Goal: Information Seeking & Learning: Check status

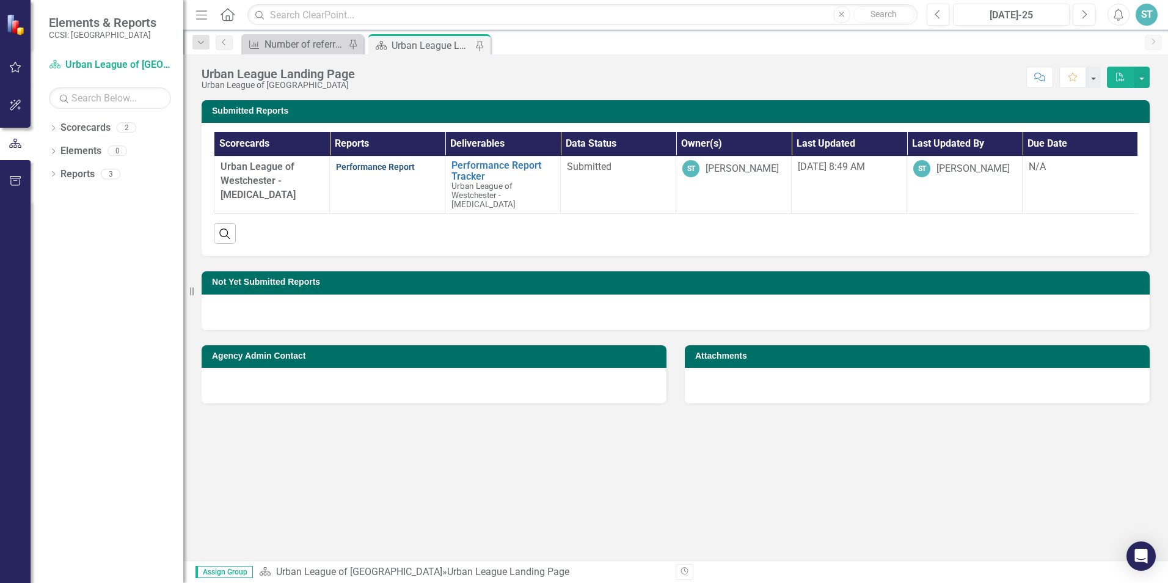
click at [401, 167] on link "Performance Report" at bounding box center [375, 167] width 79 height 10
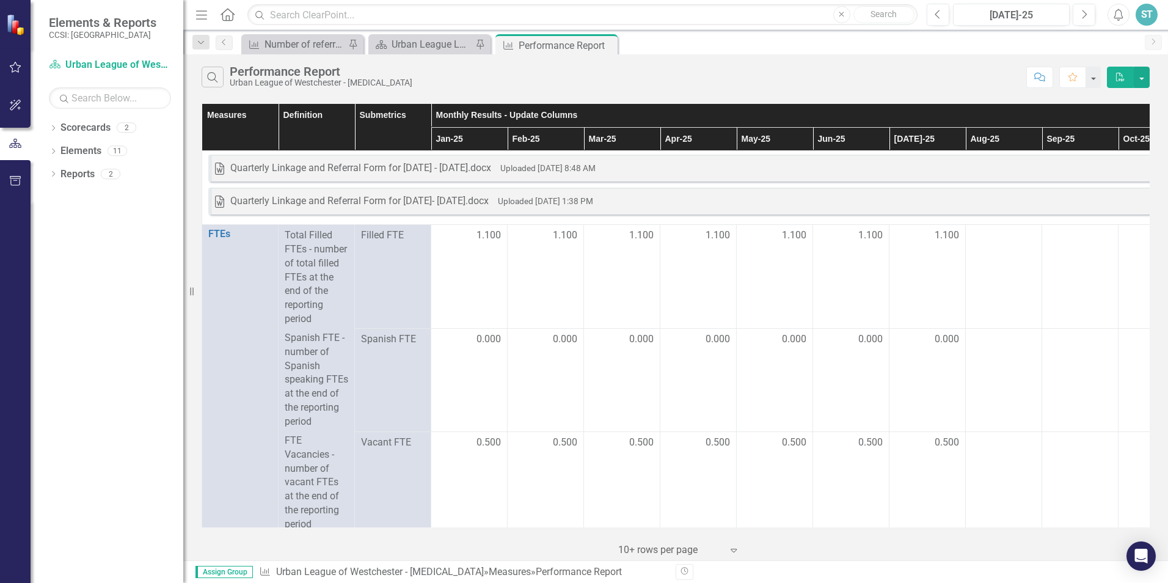
click at [454, 138] on th "Jan-25" at bounding box center [469, 139] width 76 height 24
click at [223, 43] on icon at bounding box center [223, 42] width 3 height 6
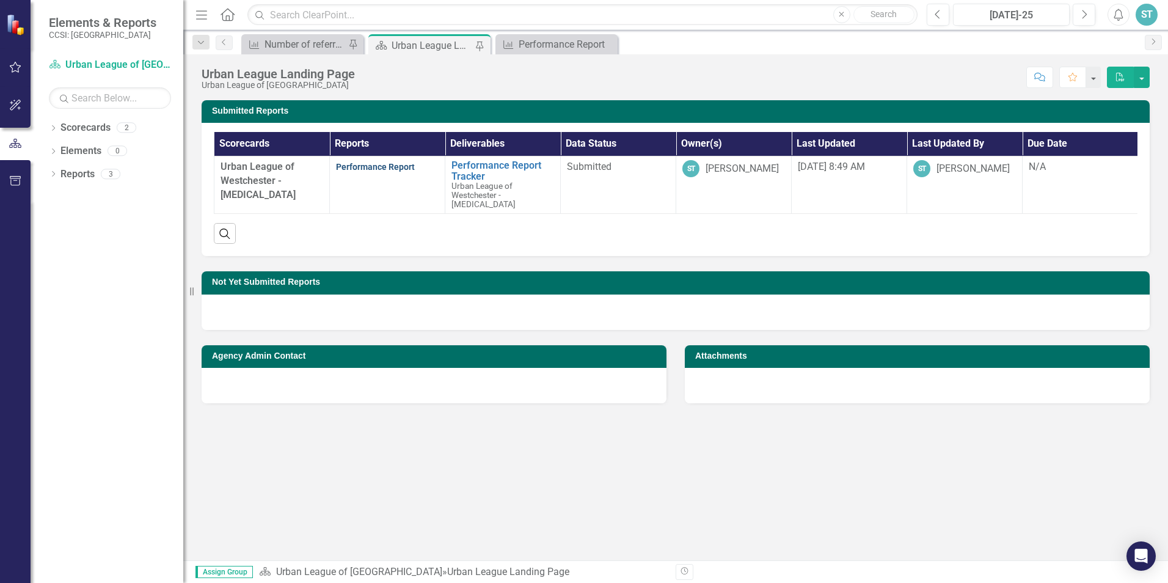
click at [388, 166] on link "Performance Report" at bounding box center [375, 167] width 79 height 10
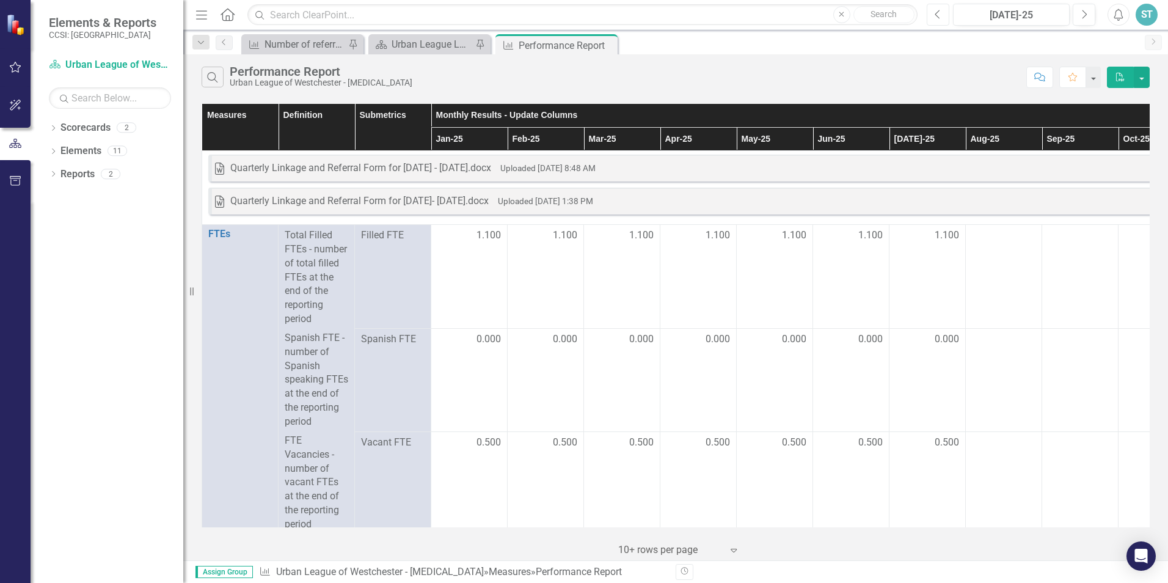
click at [936, 16] on icon "Previous" at bounding box center [938, 14] width 7 height 11
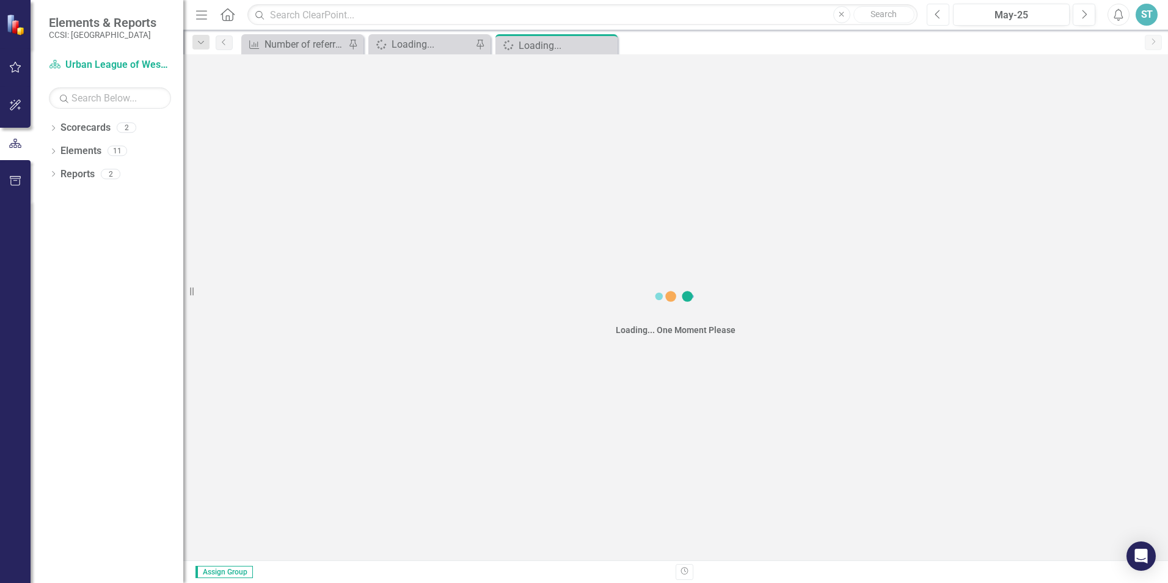
click at [936, 16] on icon "Previous" at bounding box center [938, 14] width 7 height 11
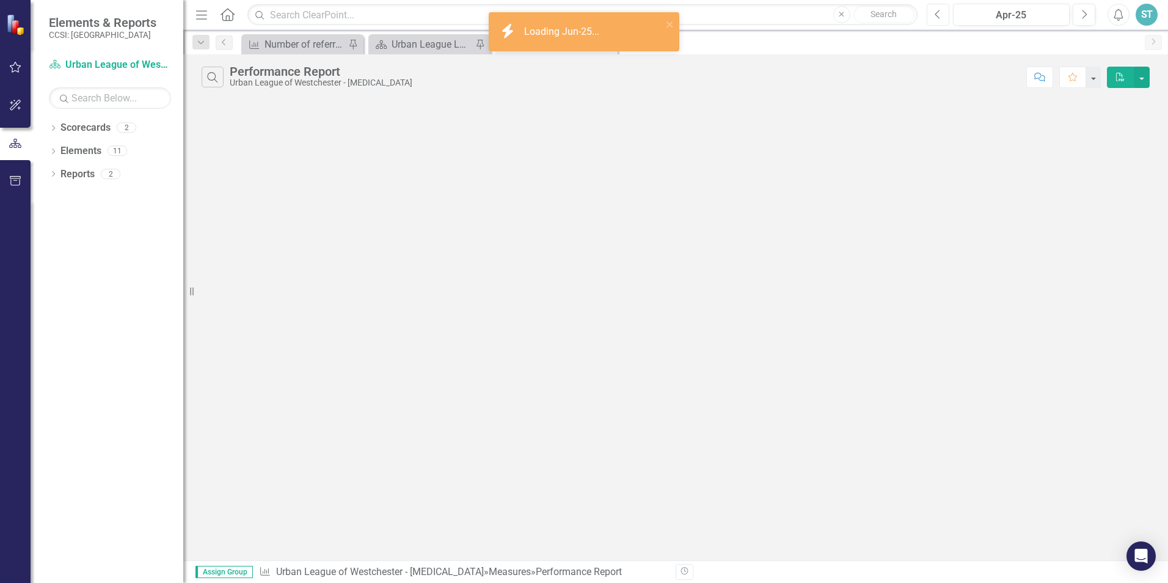
click at [936, 16] on icon "Previous" at bounding box center [938, 14] width 7 height 11
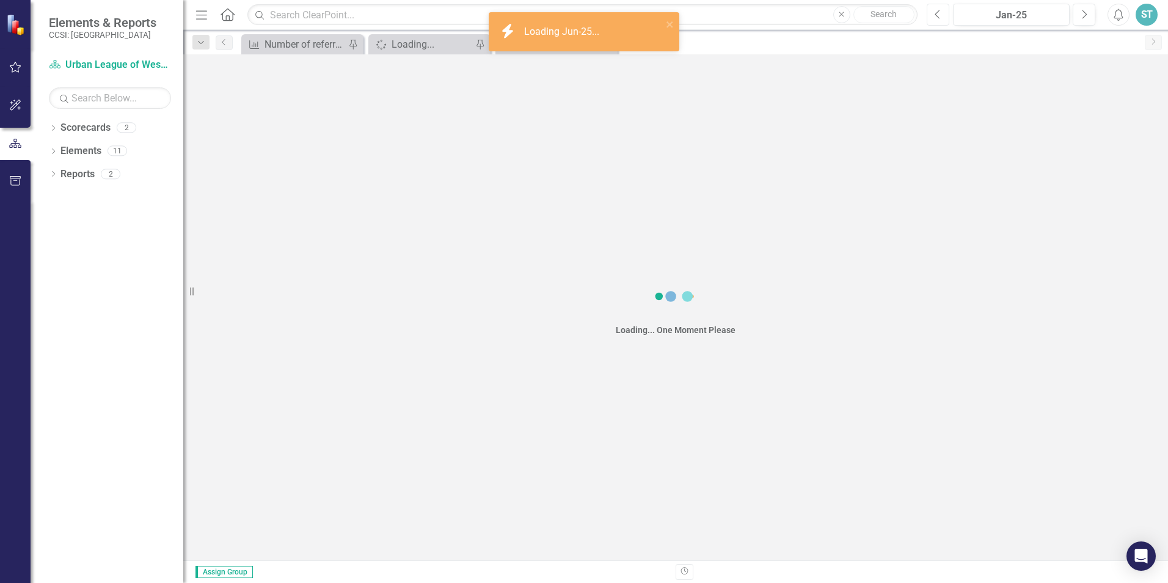
click at [936, 16] on icon "Previous" at bounding box center [938, 14] width 7 height 11
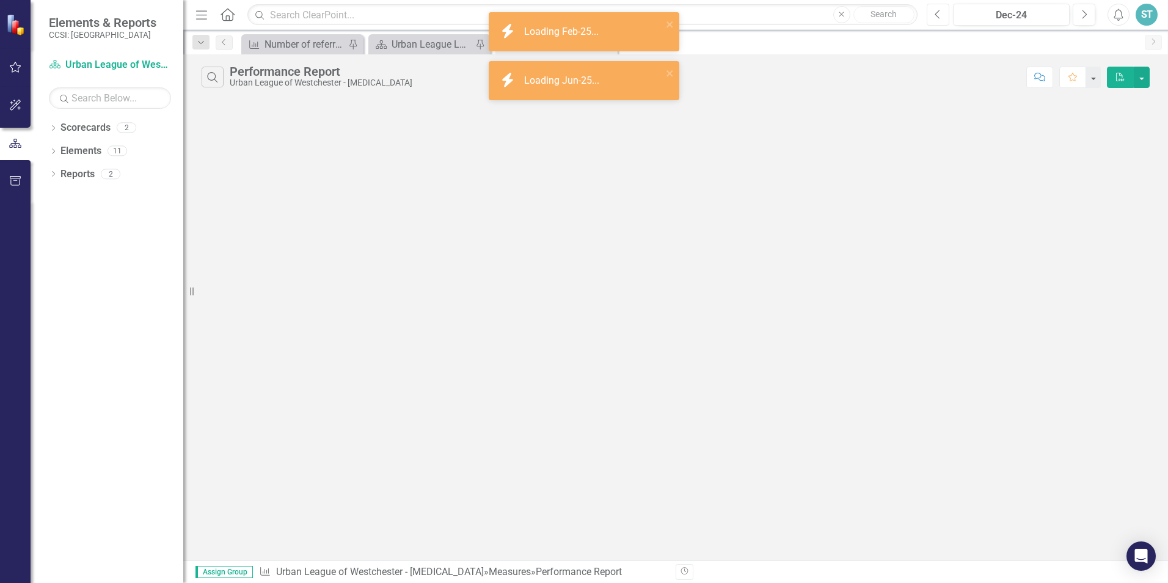
click at [936, 16] on icon "Previous" at bounding box center [938, 14] width 7 height 11
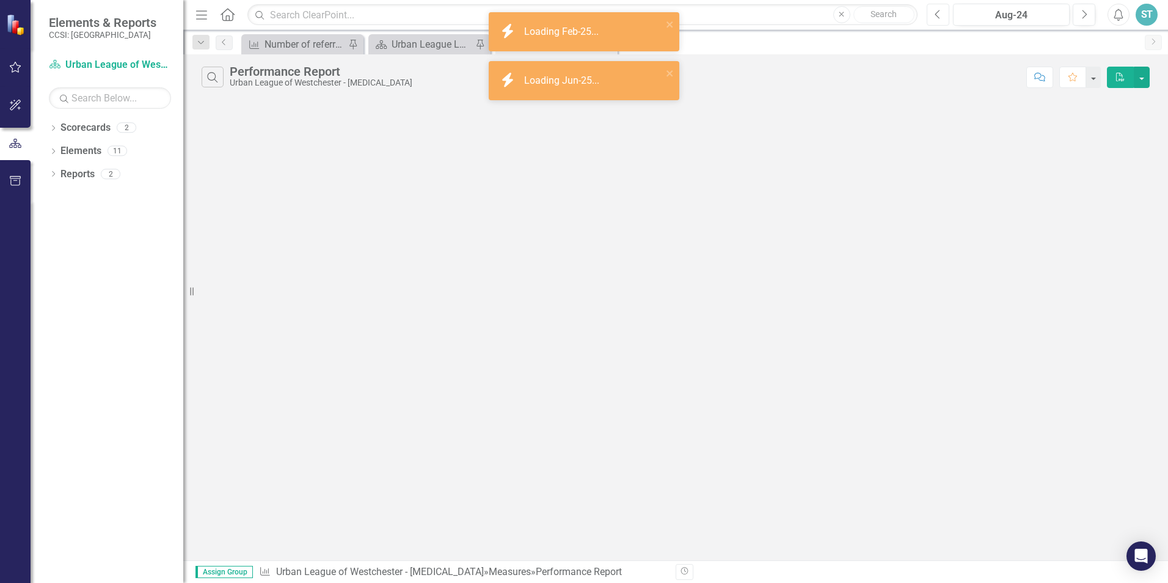
click at [936, 16] on icon "Previous" at bounding box center [938, 14] width 7 height 11
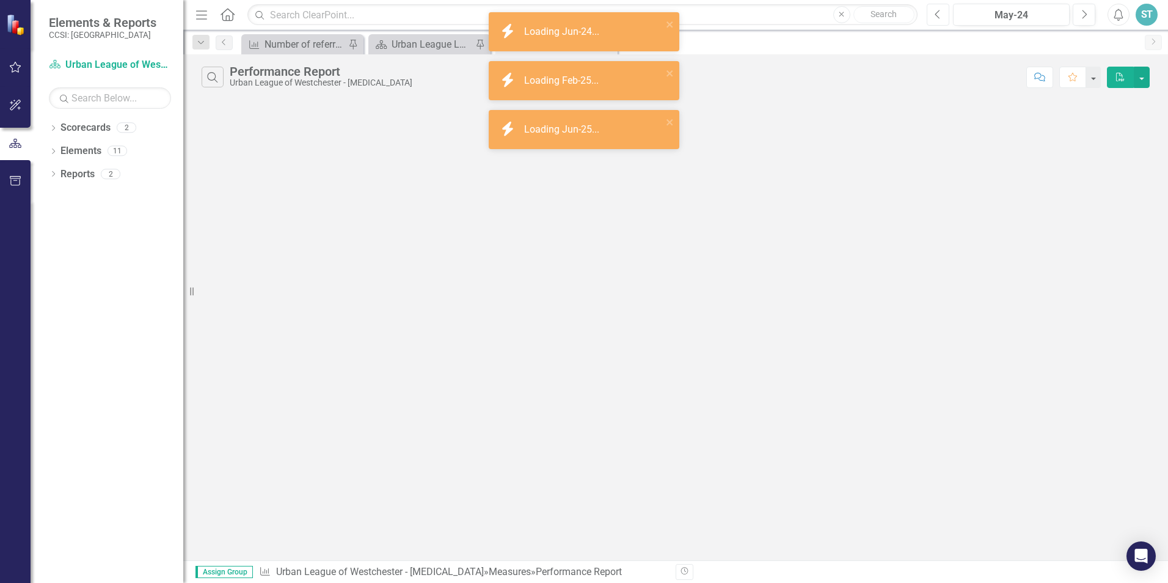
click at [936, 16] on icon "Previous" at bounding box center [938, 14] width 7 height 11
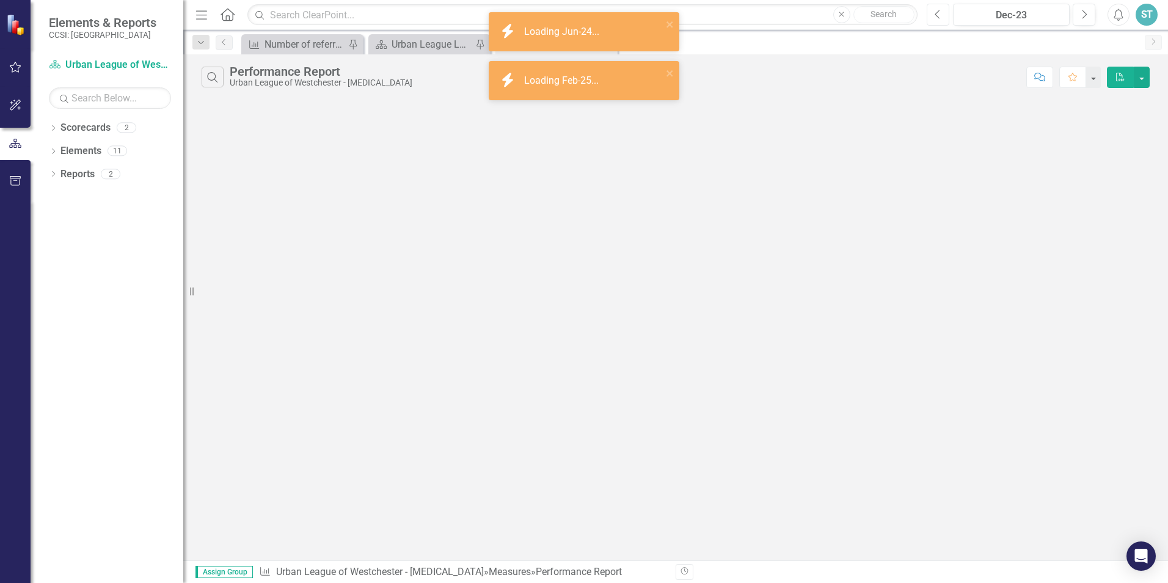
click at [936, 16] on icon "Previous" at bounding box center [938, 14] width 7 height 11
click at [1086, 16] on icon "Next" at bounding box center [1084, 14] width 7 height 11
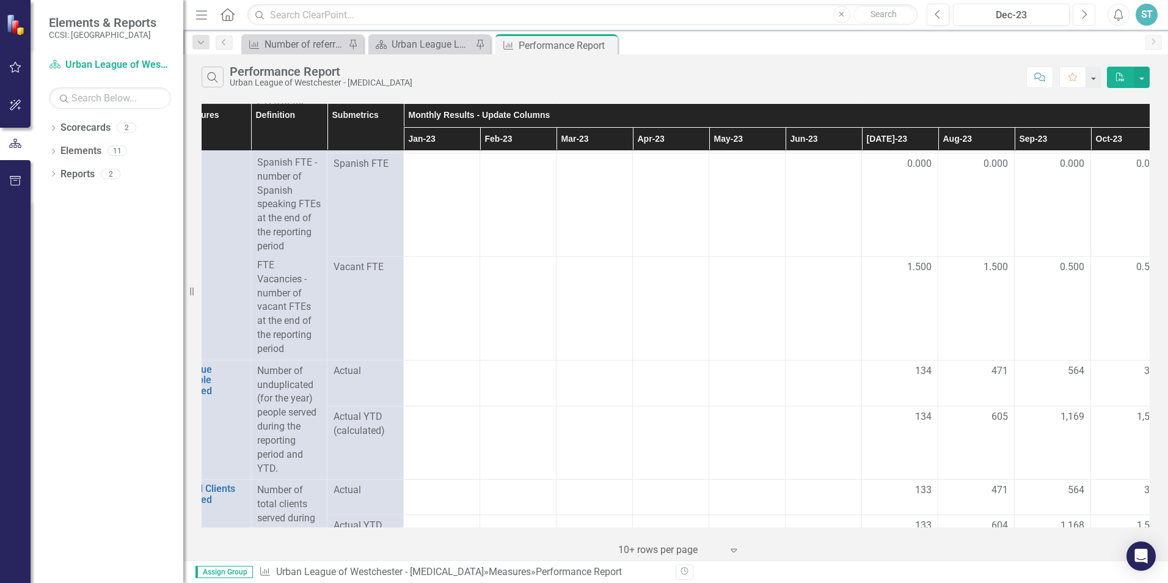
scroll to position [175, 0]
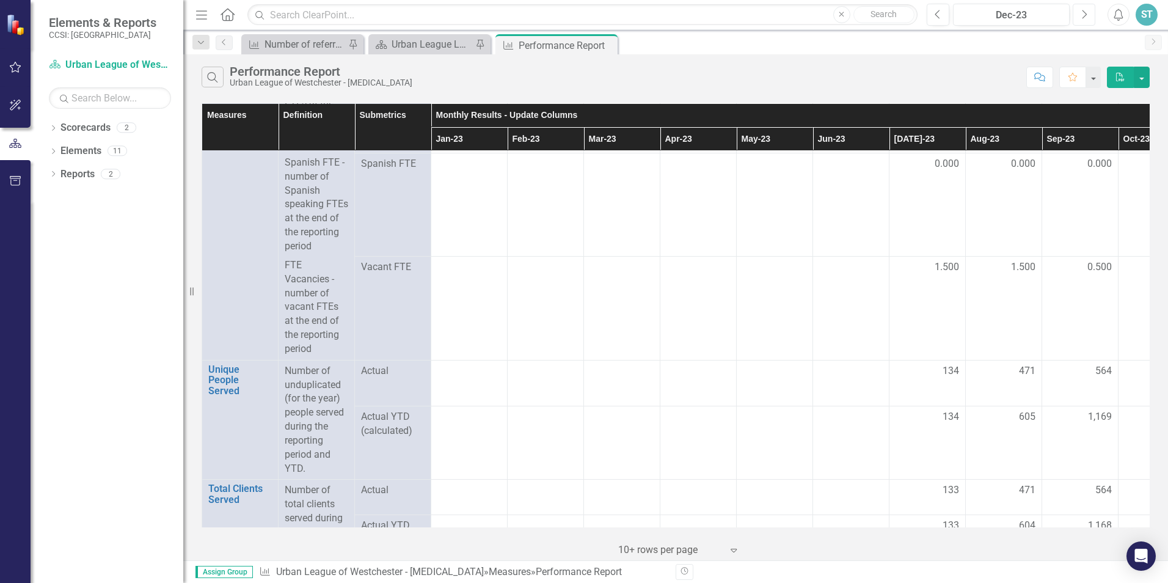
click at [1083, 9] on icon "Next" at bounding box center [1084, 14] width 7 height 11
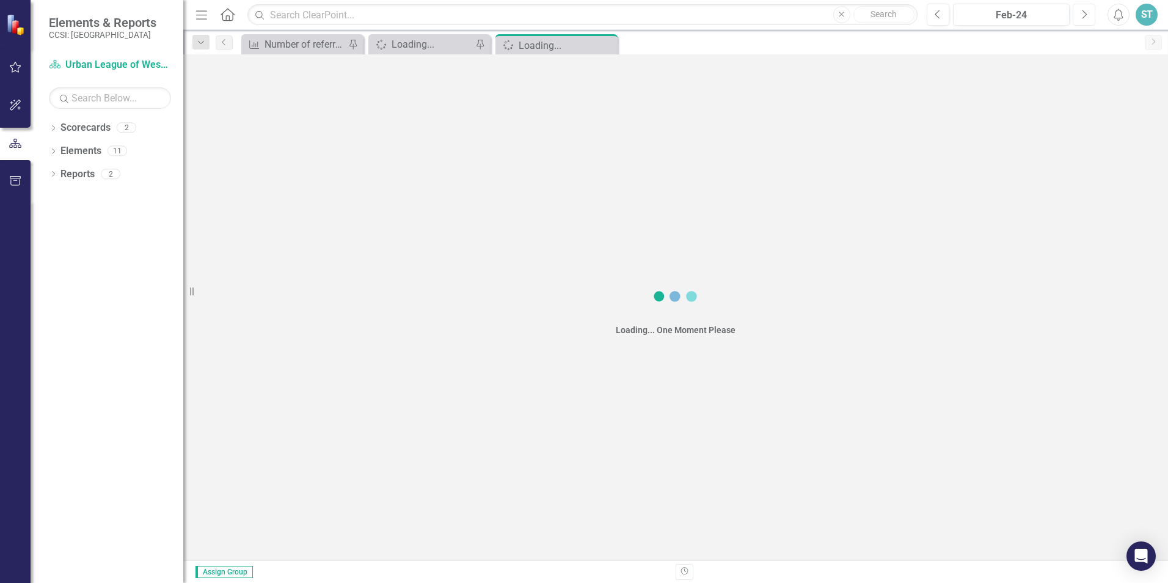
click at [1083, 9] on icon "Next" at bounding box center [1084, 14] width 7 height 11
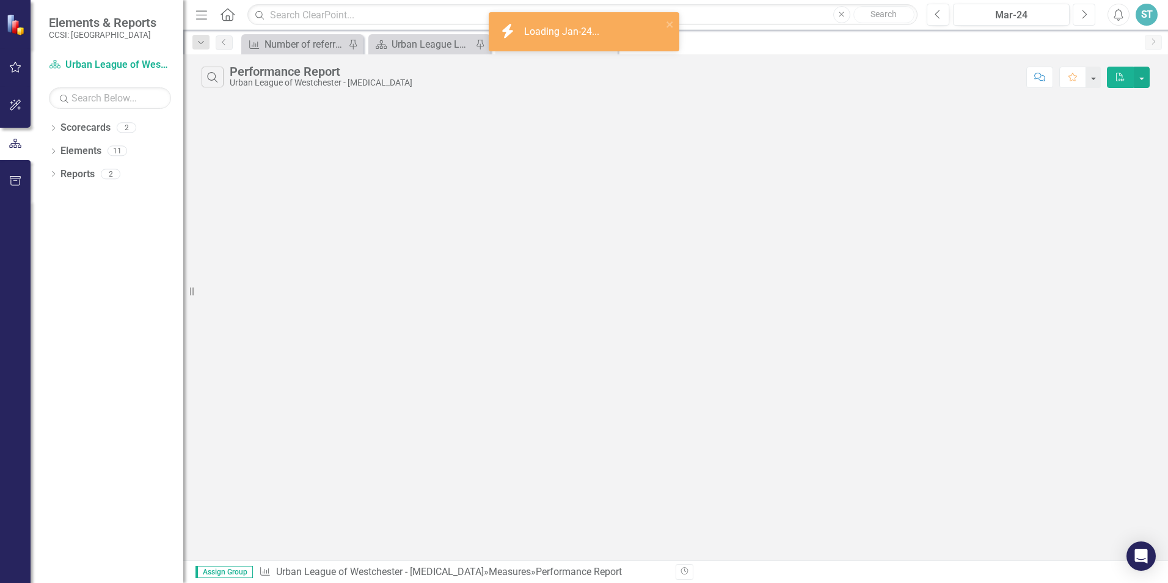
click at [1083, 9] on icon "Next" at bounding box center [1084, 14] width 7 height 11
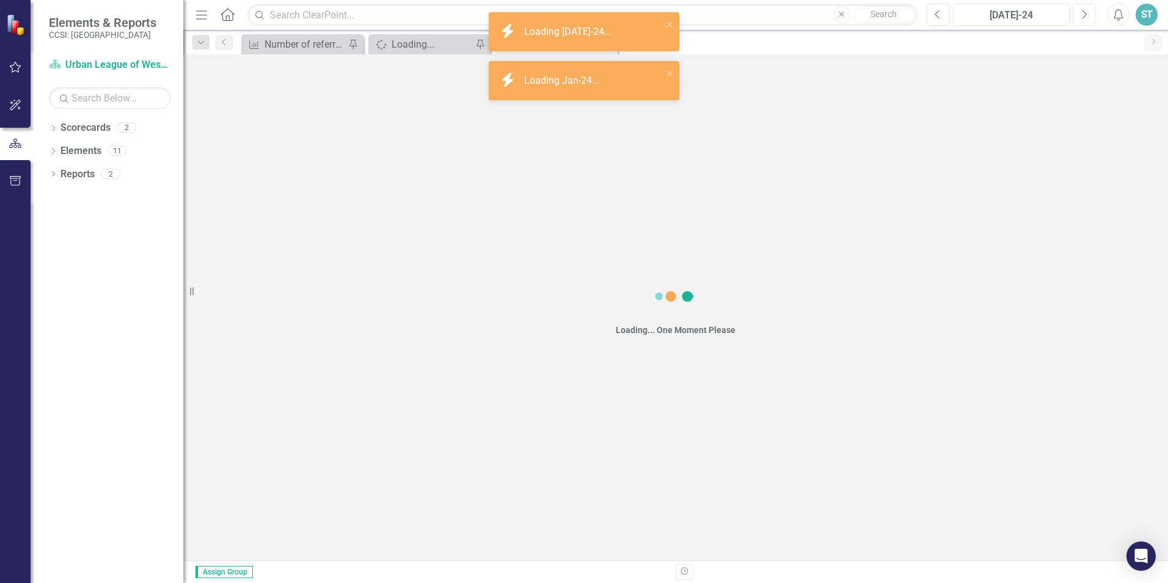
click at [1083, 9] on icon "Next" at bounding box center [1084, 14] width 7 height 11
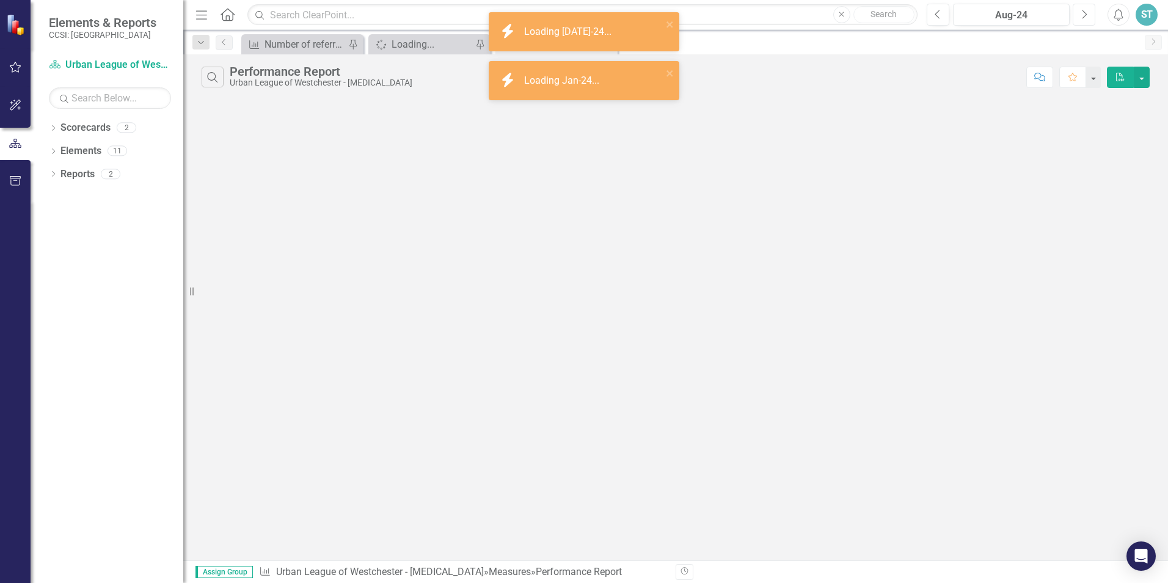
click at [1083, 9] on icon "Next" at bounding box center [1084, 14] width 7 height 11
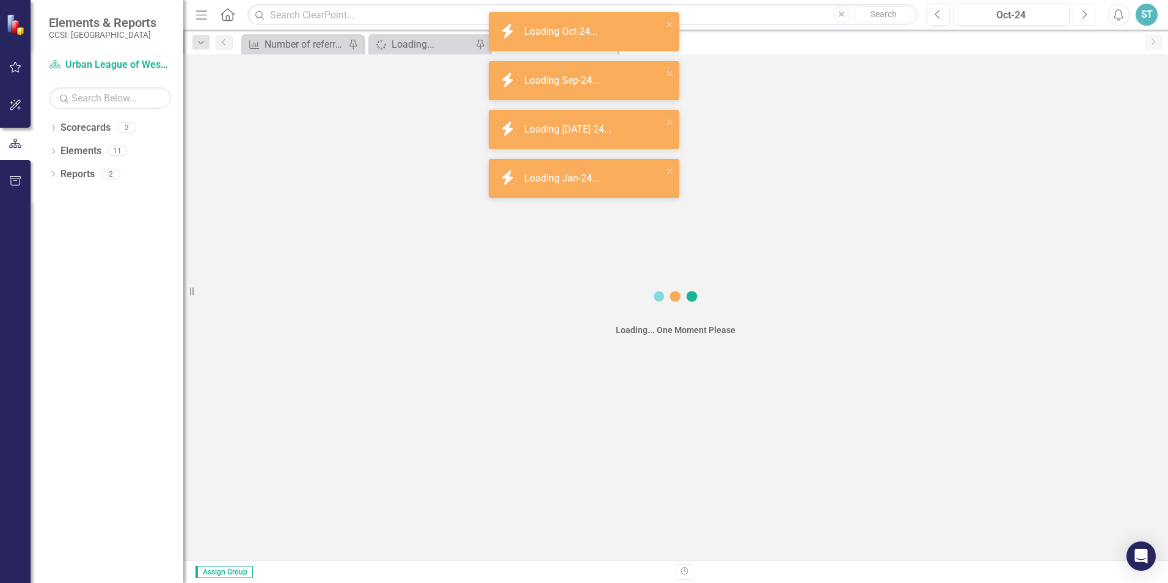
click at [1083, 9] on icon "Next" at bounding box center [1084, 14] width 7 height 11
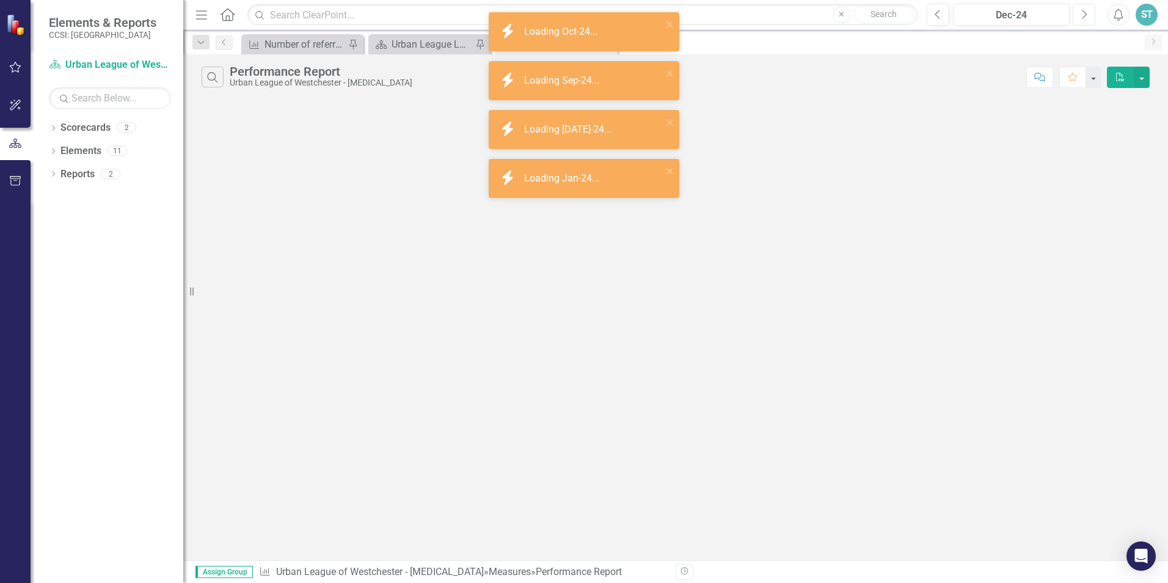
click at [1083, 9] on icon "Next" at bounding box center [1084, 14] width 7 height 11
click at [935, 13] on icon "Previous" at bounding box center [938, 14] width 7 height 11
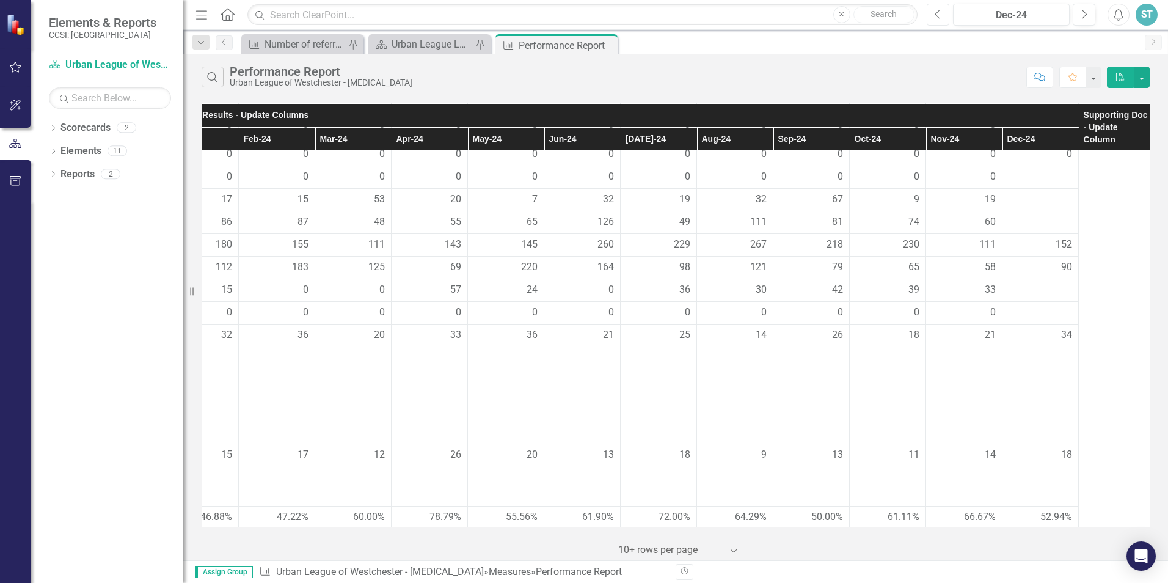
scroll to position [909, 269]
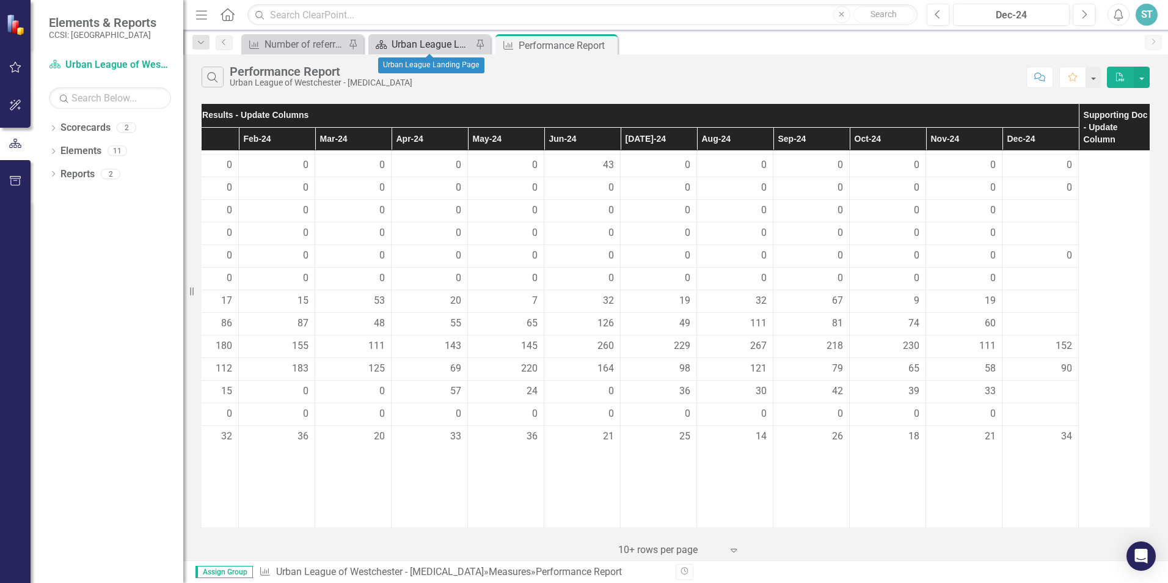
click at [428, 38] on div "Urban League Landing Page" at bounding box center [432, 44] width 81 height 15
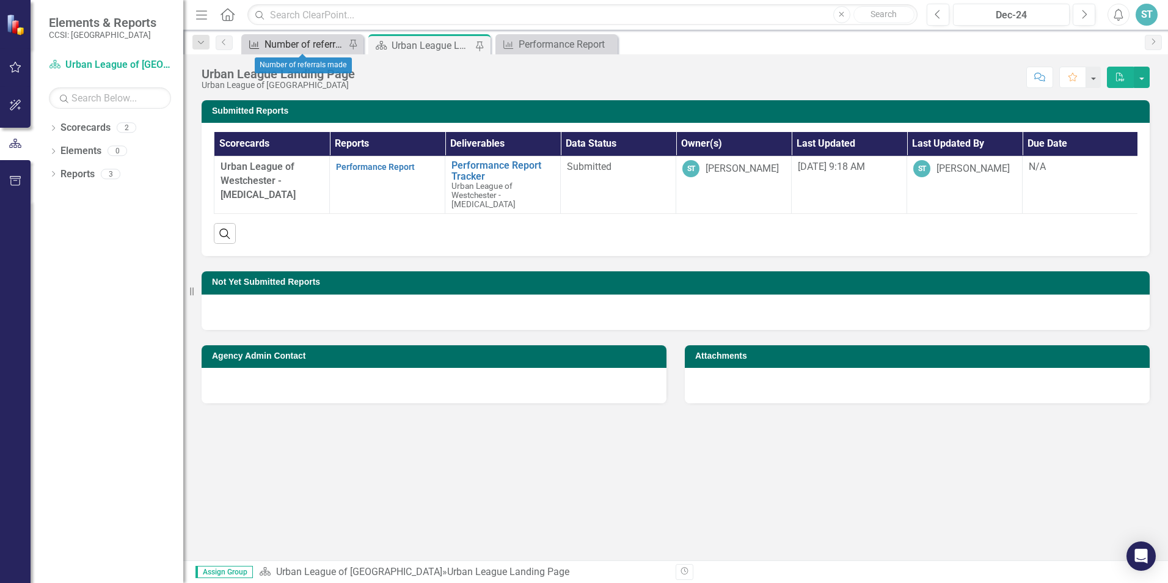
click at [309, 42] on div "Number of referrals made" at bounding box center [305, 44] width 81 height 15
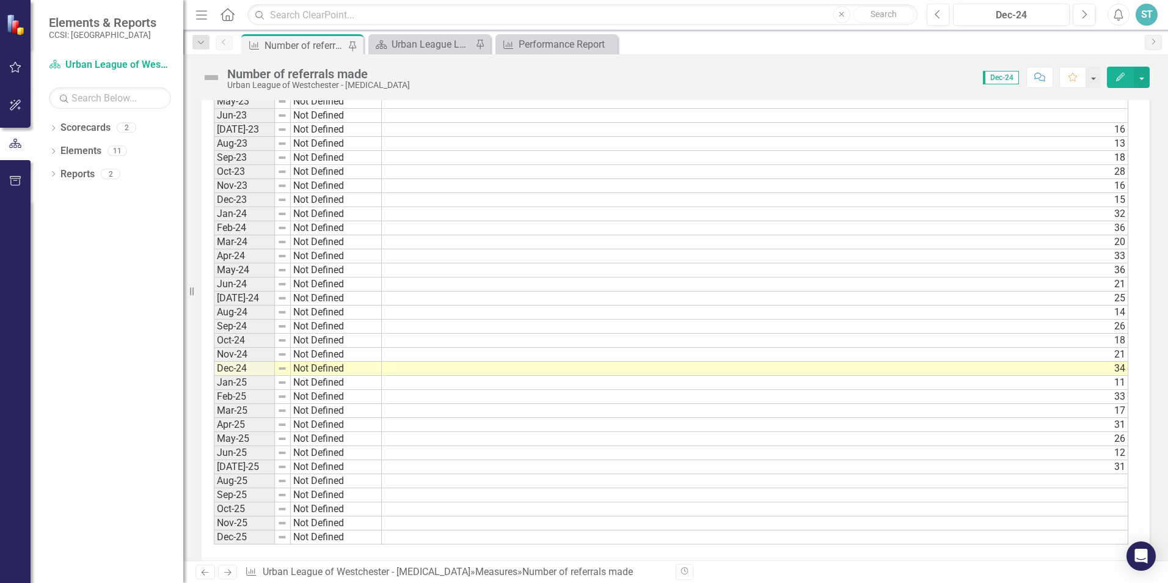
scroll to position [777, 0]
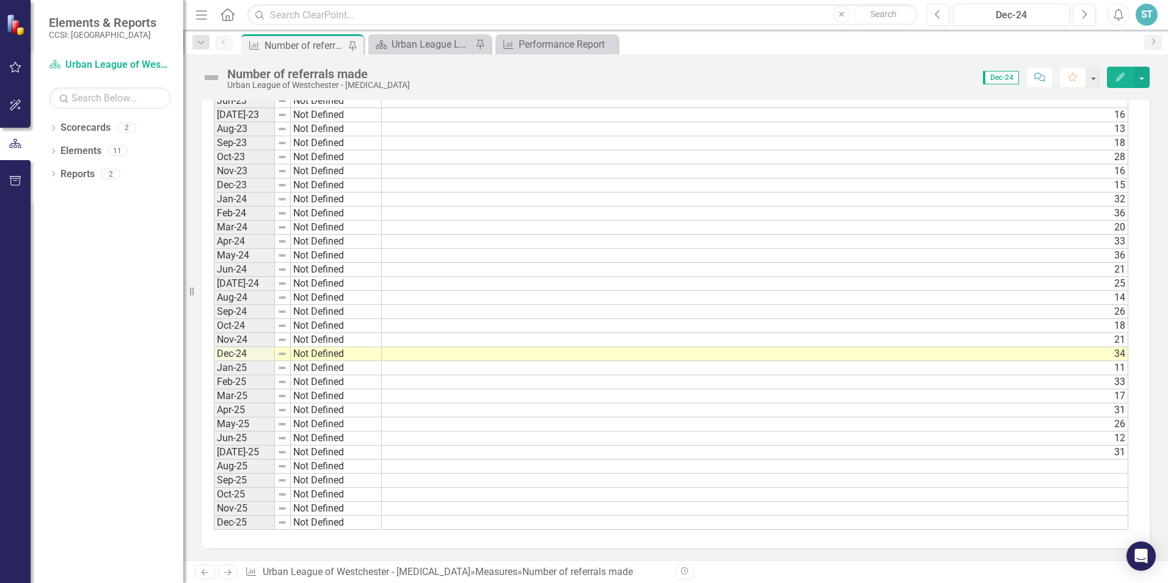
click at [347, 202] on td "Not Defined" at bounding box center [336, 199] width 91 height 14
click at [1108, 202] on td "32" at bounding box center [755, 199] width 747 height 14
click at [413, 43] on div "Urban League Landing Page" at bounding box center [432, 44] width 81 height 15
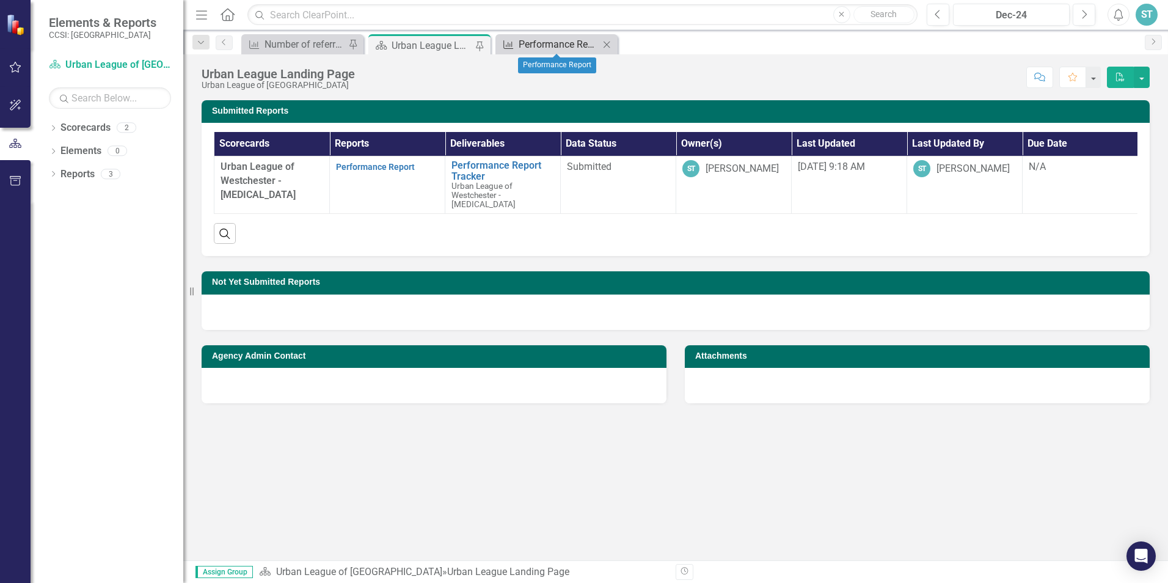
click at [560, 42] on div "Performance Report" at bounding box center [559, 44] width 81 height 15
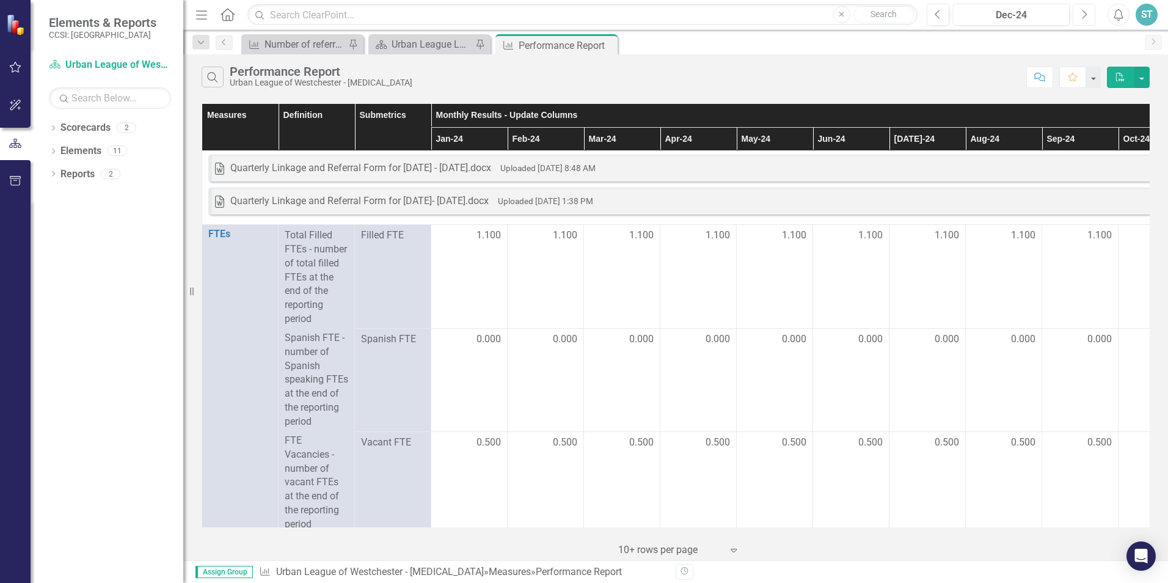
click at [1083, 15] on icon "Next" at bounding box center [1084, 14] width 7 height 11
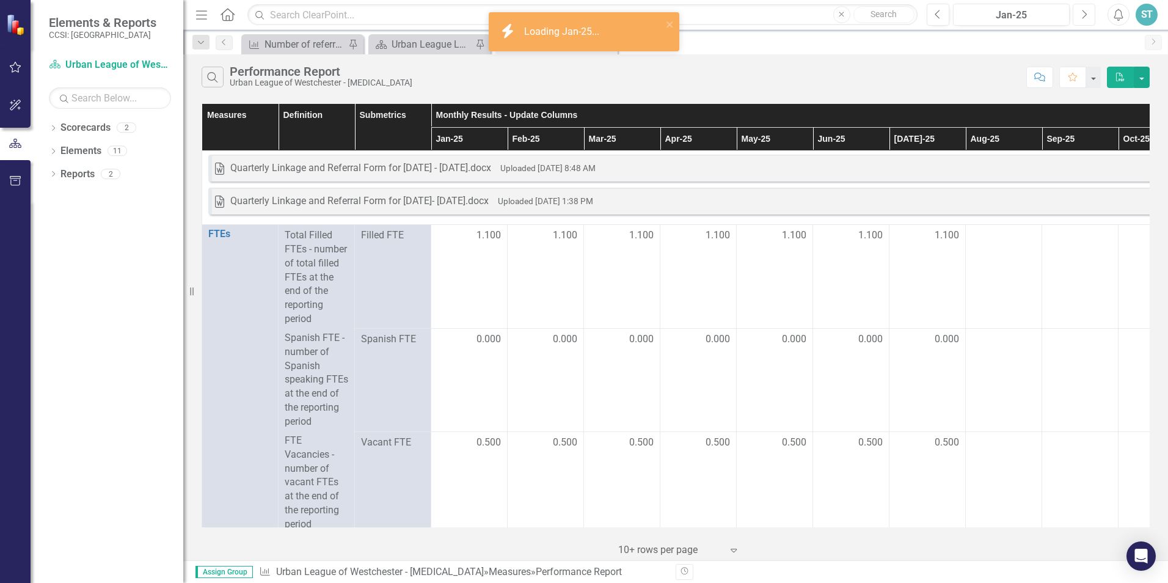
click at [1083, 15] on icon "Next" at bounding box center [1084, 14] width 7 height 11
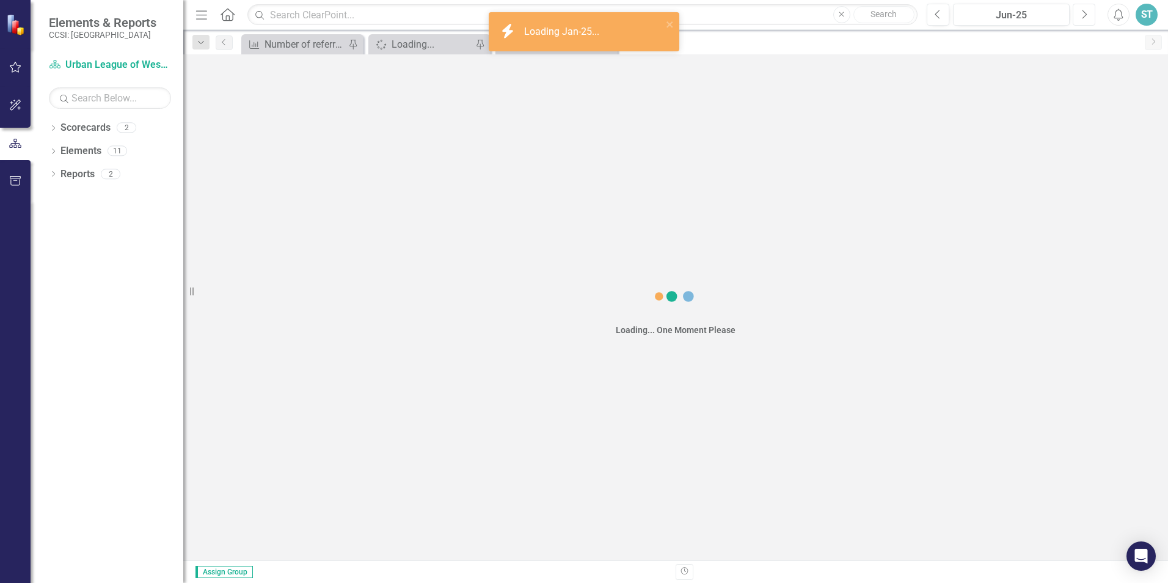
click at [1083, 15] on icon "Next" at bounding box center [1084, 14] width 7 height 11
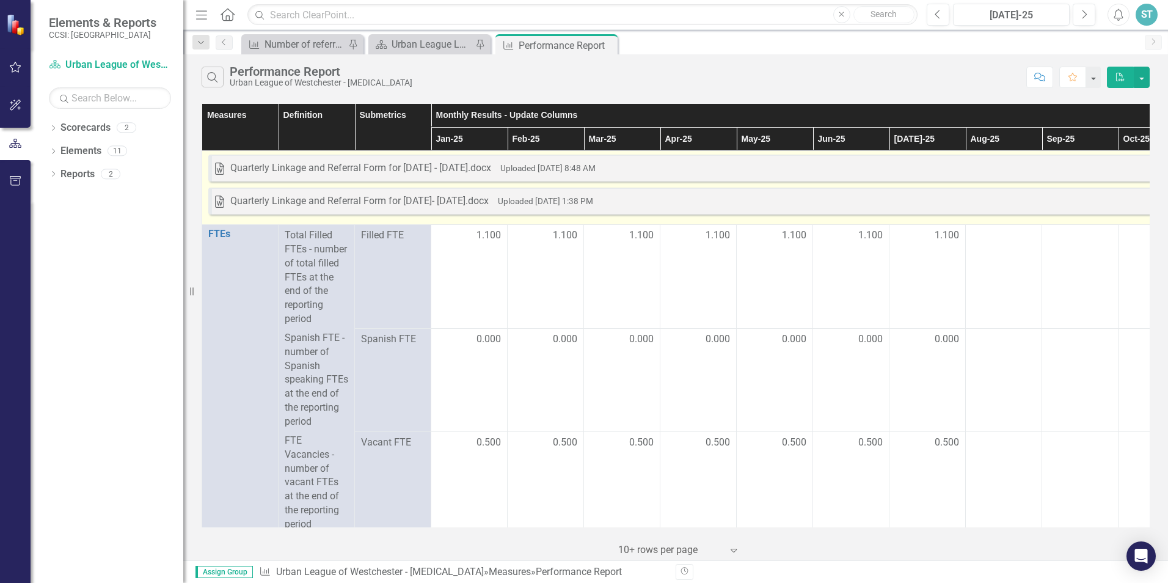
click at [459, 200] on div "Quarterly Linkage and Referral Form for [DATE]- [DATE].docx" at bounding box center [359, 201] width 258 height 14
click at [459, 199] on div "Quarterly Linkage and Referral Form for [DATE]- [DATE].docx" at bounding box center [359, 201] width 258 height 14
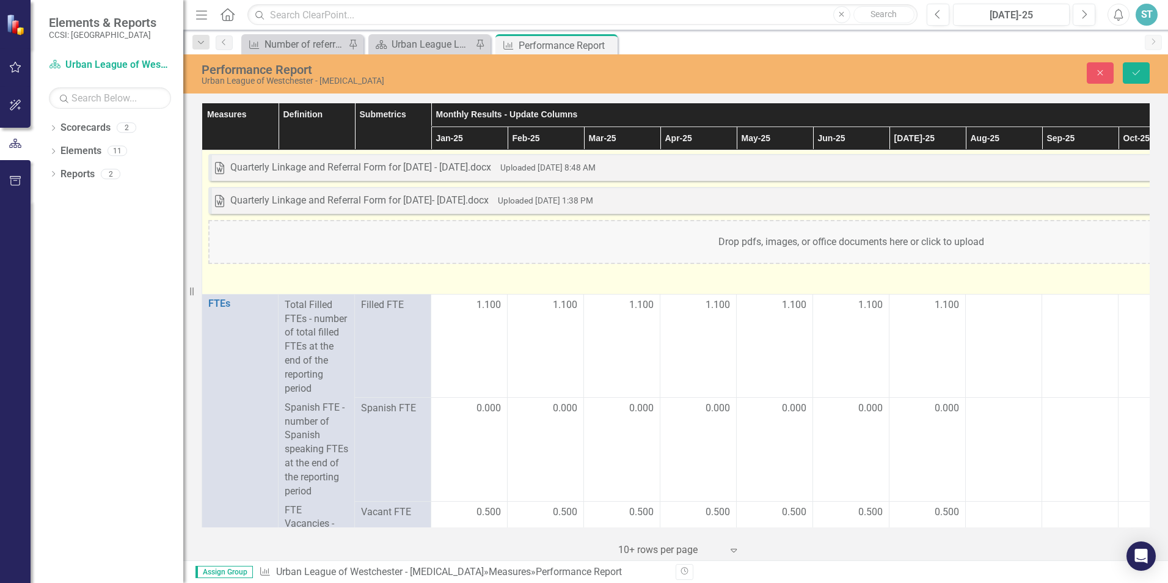
click at [227, 200] on div "Word Quarterly Linkage and Referral Form for [DATE]- [DATE].docx Uploaded [DATE…" at bounding box center [404, 201] width 378 height 14
drag, startPoint x: 372, startPoint y: 205, endPoint x: 362, endPoint y: 198, distance: 11.7
click at [362, 198] on div "Quarterly Linkage and Referral Form for [DATE]- [DATE].docx" at bounding box center [359, 201] width 258 height 14
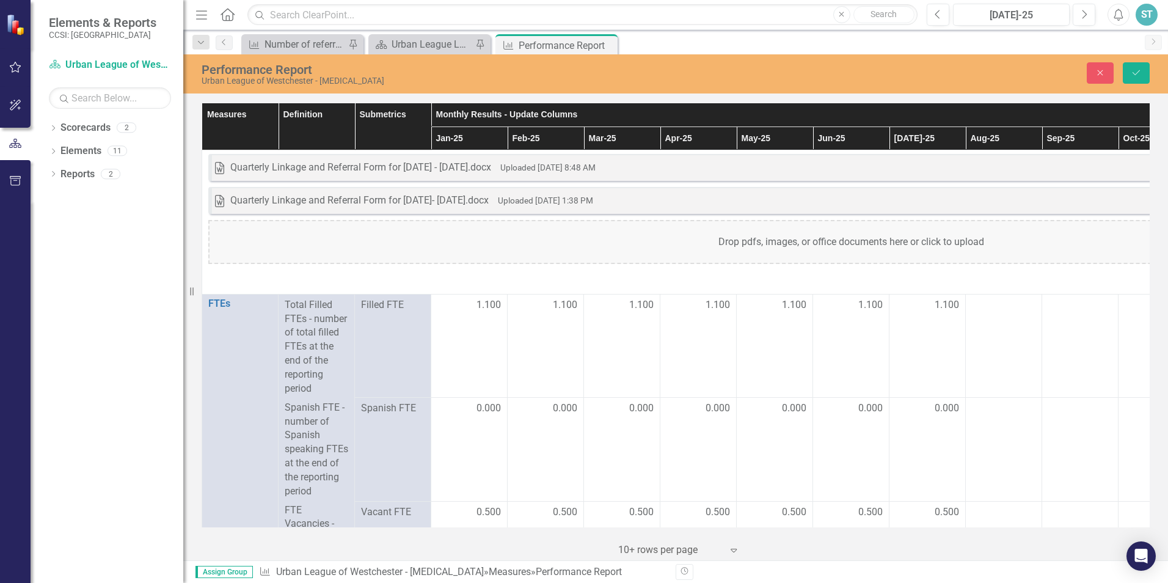
click at [1155, 16] on div "ST" at bounding box center [1147, 15] width 22 height 22
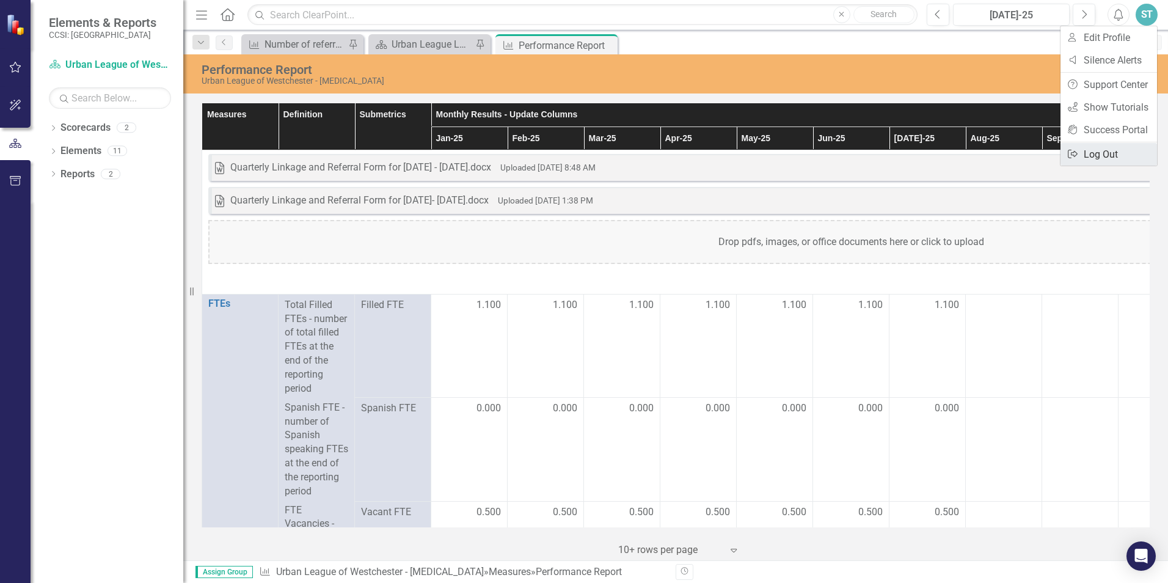
click at [1104, 156] on link "Logout Log Out" at bounding box center [1109, 154] width 97 height 23
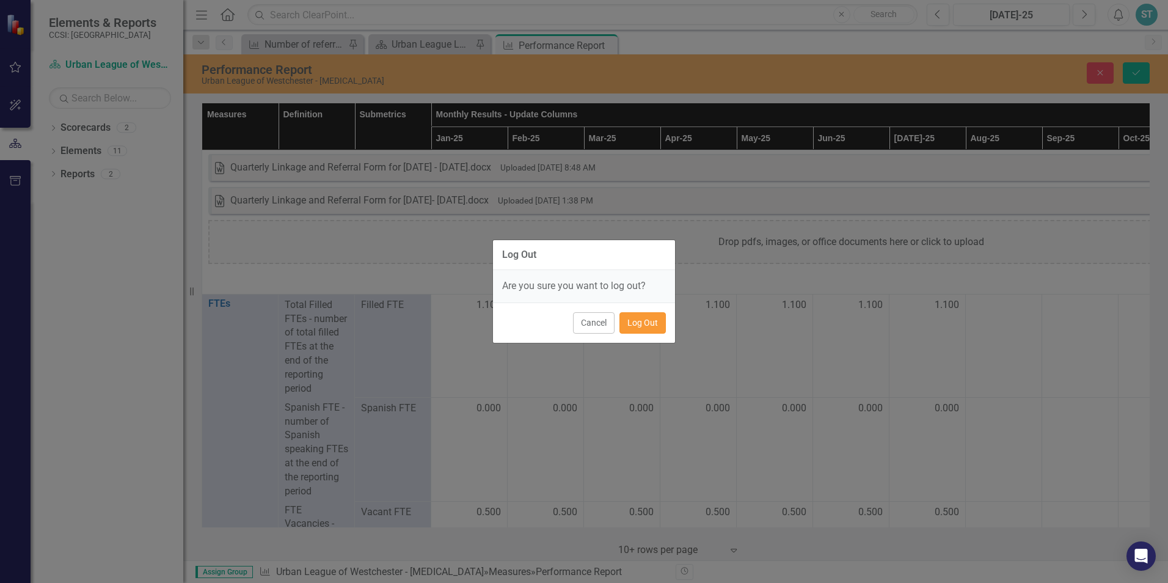
click at [651, 326] on button "Log Out" at bounding box center [643, 322] width 46 height 21
